Goal: Transaction & Acquisition: Download file/media

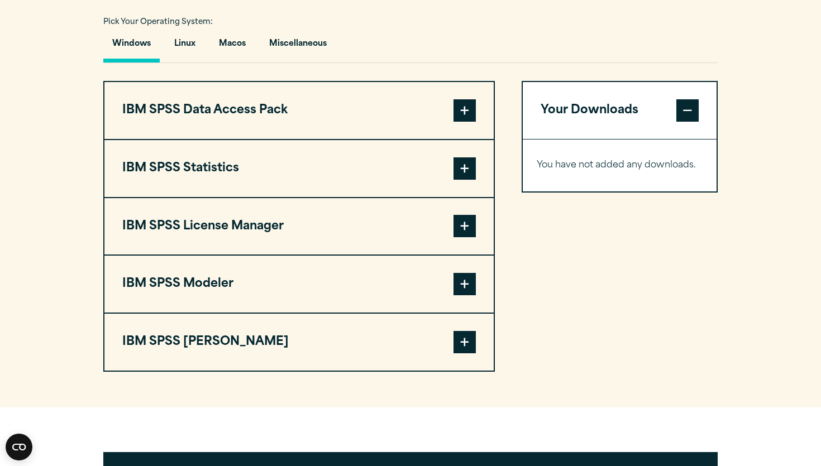
scroll to position [822, 0]
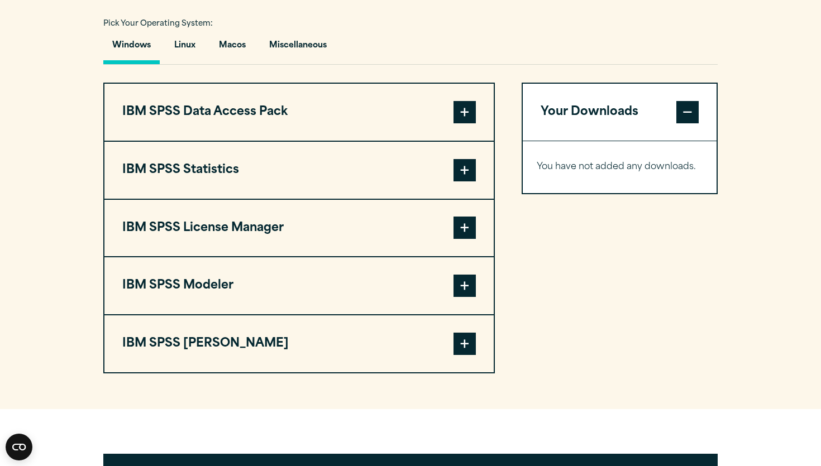
click at [85, 170] on div "Close" at bounding box center [410, 233] width 821 height 466
click at [235, 59] on button "Macos" at bounding box center [232, 48] width 45 height 32
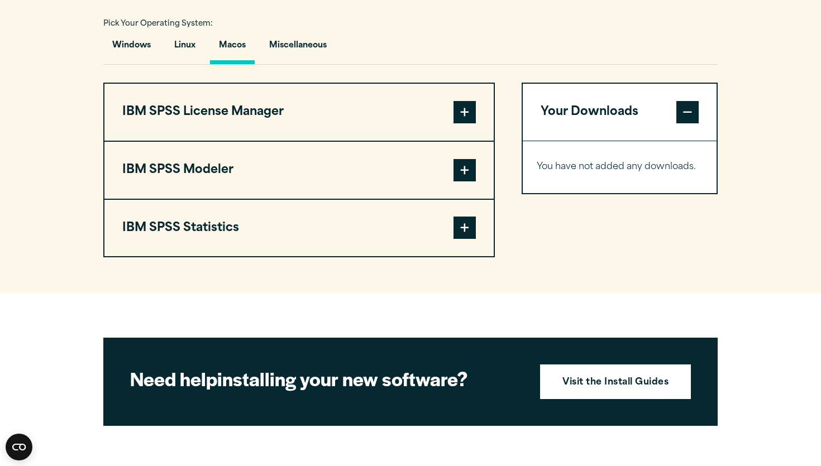
click at [335, 251] on button "IBM SPSS Statistics" at bounding box center [298, 228] width 389 height 57
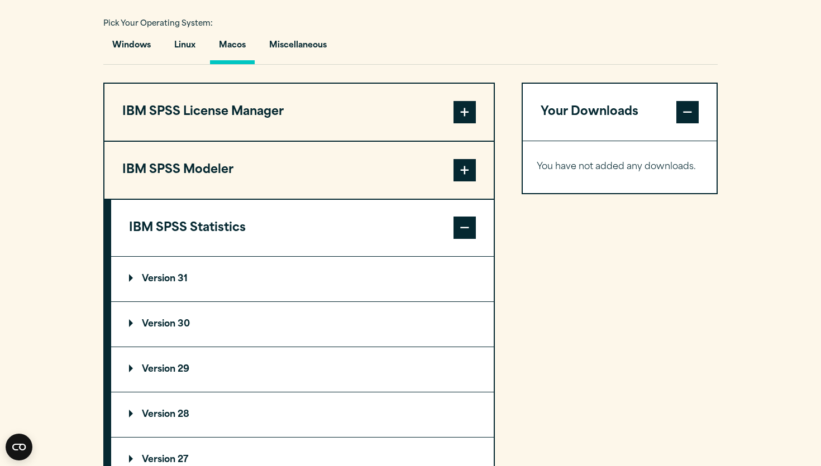
click at [175, 284] on p "Version 31" at bounding box center [158, 279] width 59 height 9
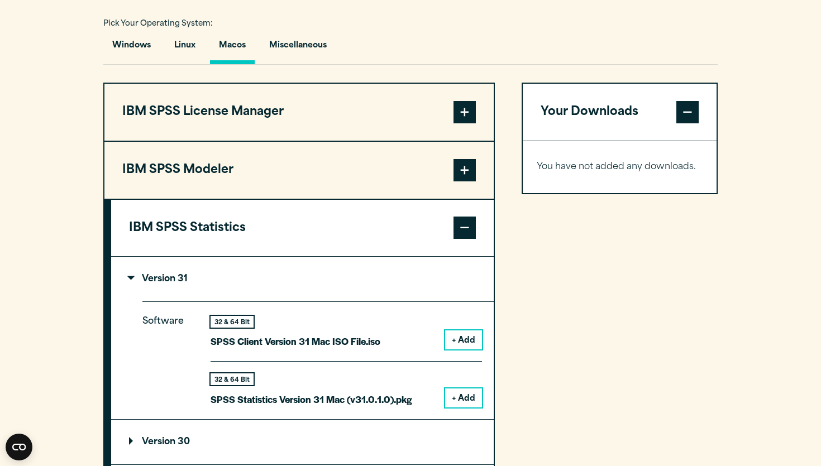
click at [464, 341] on button "+ Add" at bounding box center [463, 340] width 37 height 19
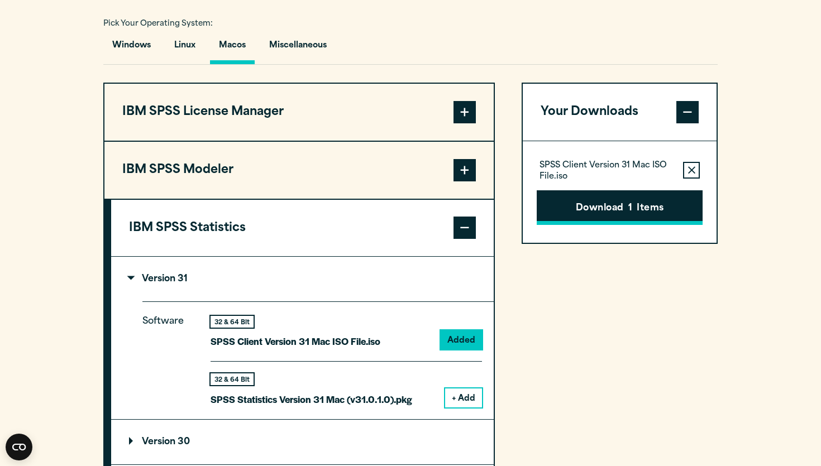
click at [580, 216] on button "Download 1 Items" at bounding box center [620, 207] width 166 height 35
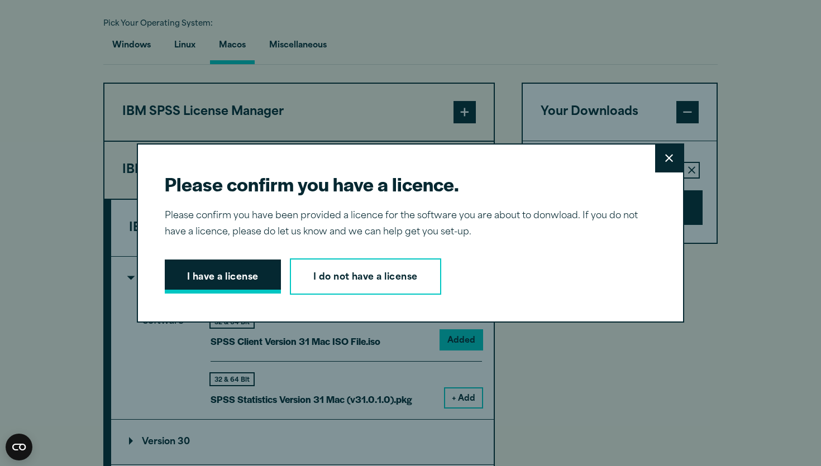
click at [223, 273] on button "I have a license" at bounding box center [223, 277] width 116 height 35
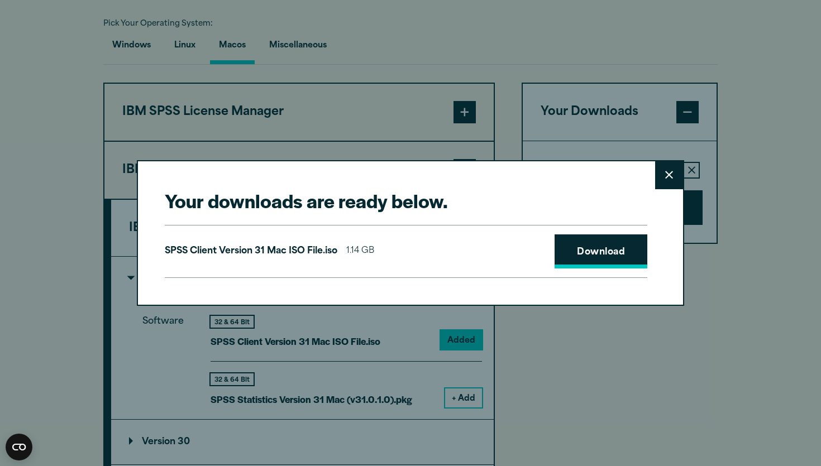
click at [607, 256] on link "Download" at bounding box center [601, 252] width 93 height 35
click at [661, 180] on button "Close" at bounding box center [669, 175] width 28 height 28
